Goal: Transaction & Acquisition: Subscribe to service/newsletter

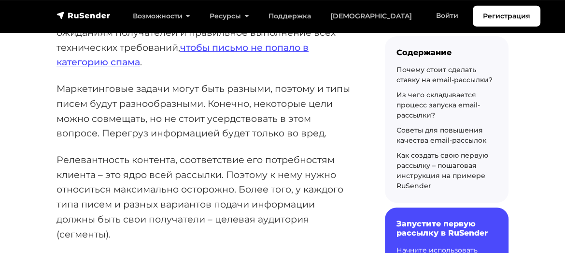
scroll to position [207, 0]
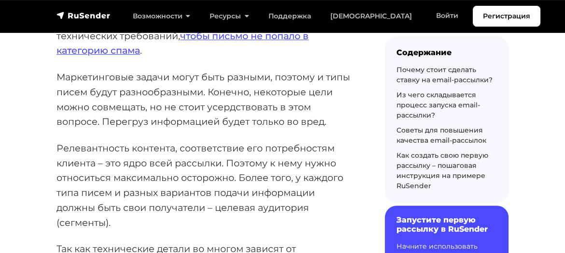
click at [434, 229] on h6 "Запустите первую рассылку в RuSender" at bounding box center [447, 224] width 100 height 18
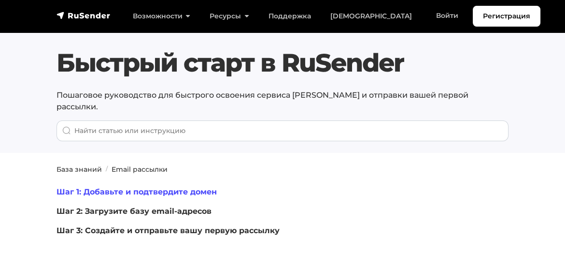
click at [174, 187] on link "Шаг 1: Добавьте и подтвердите домен" at bounding box center [137, 191] width 160 height 9
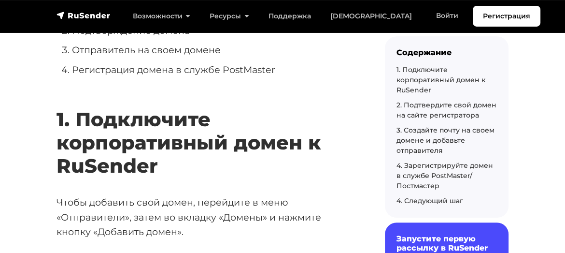
scroll to position [414, 0]
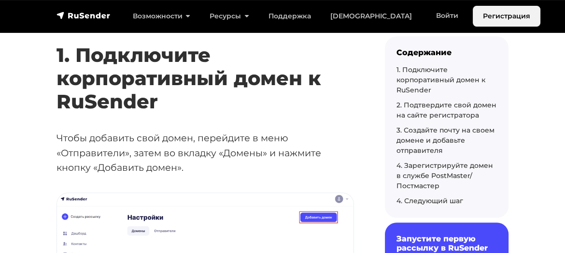
click at [473, 22] on link "Регистрация" at bounding box center [507, 16] width 68 height 21
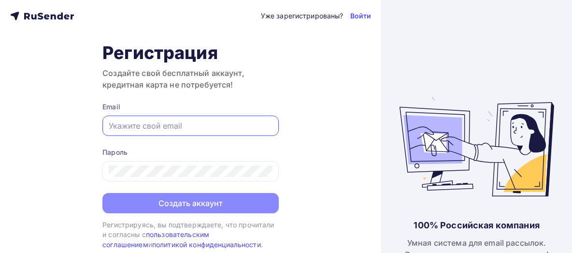
click at [153, 124] on input "text" at bounding box center [191, 126] width 164 height 12
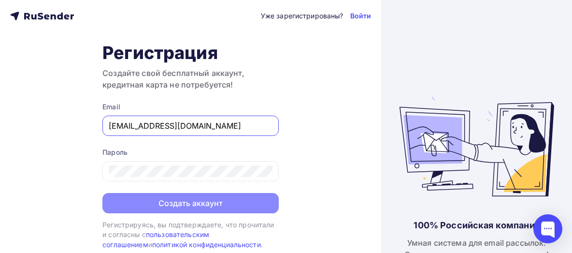
type input "[EMAIL_ADDRESS][DOMAIN_NAME]"
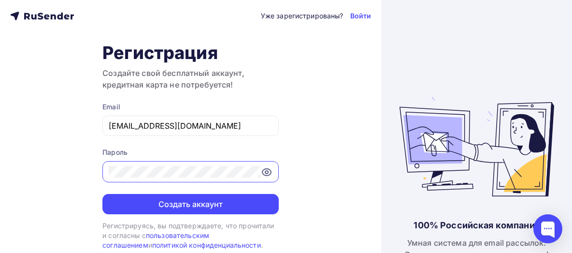
scroll to position [7, 0]
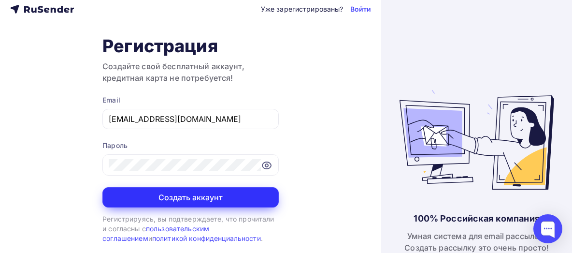
click at [194, 200] on button "Создать аккаунт" at bounding box center [190, 197] width 176 height 20
